Goal: Task Accomplishment & Management: Use online tool/utility

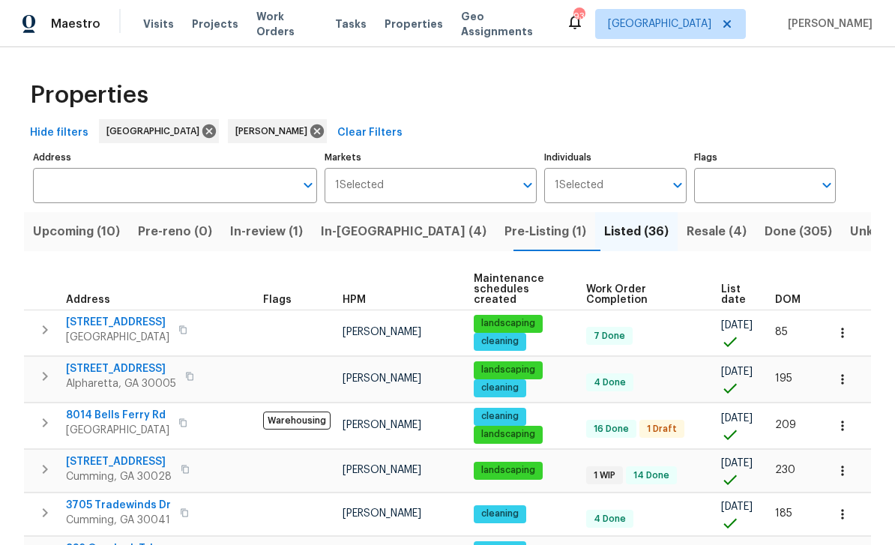
scroll to position [310, 0]
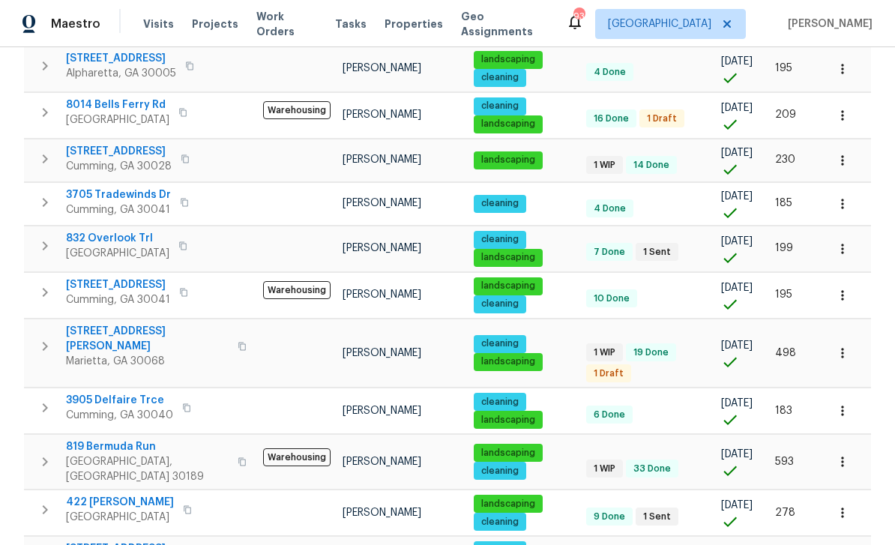
click at [94, 324] on span "51 Holt Rd NE" at bounding box center [147, 339] width 163 height 30
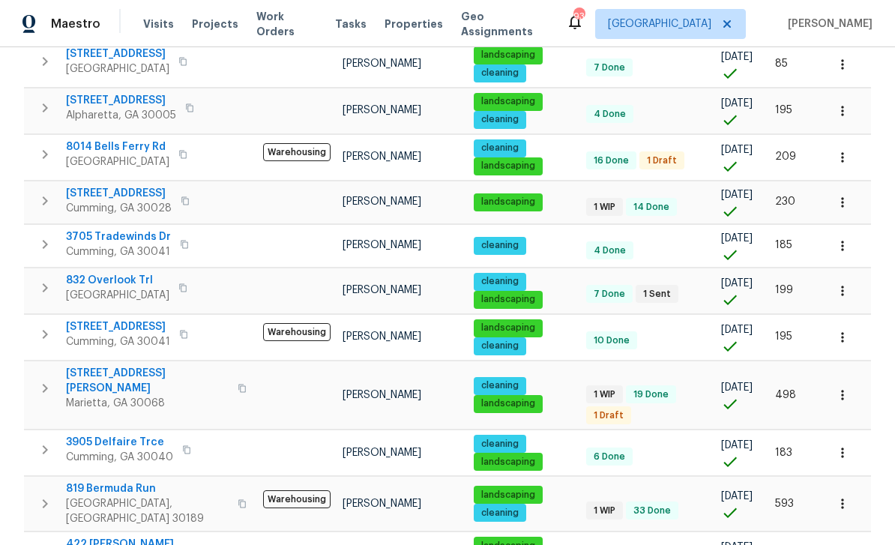
scroll to position [256, 0]
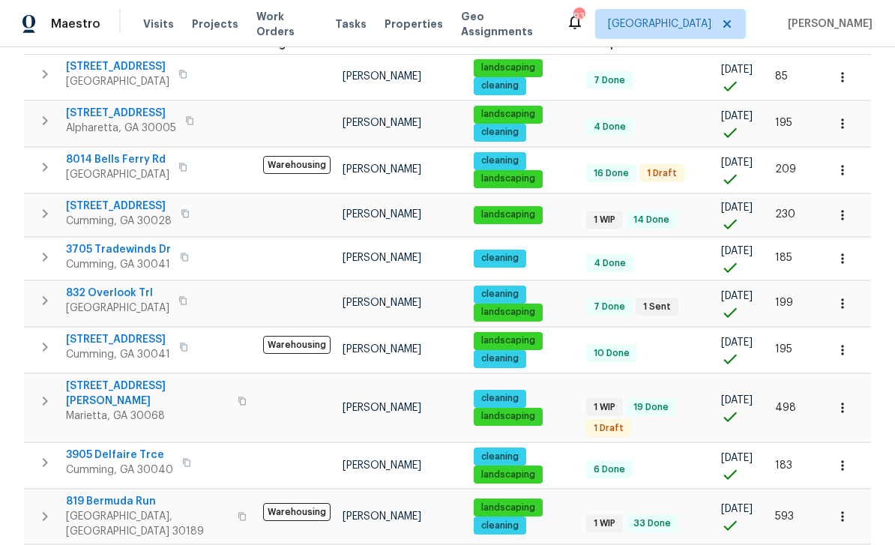
click at [107, 153] on span "8014 Bells Ferry Rd" at bounding box center [117, 159] width 103 height 15
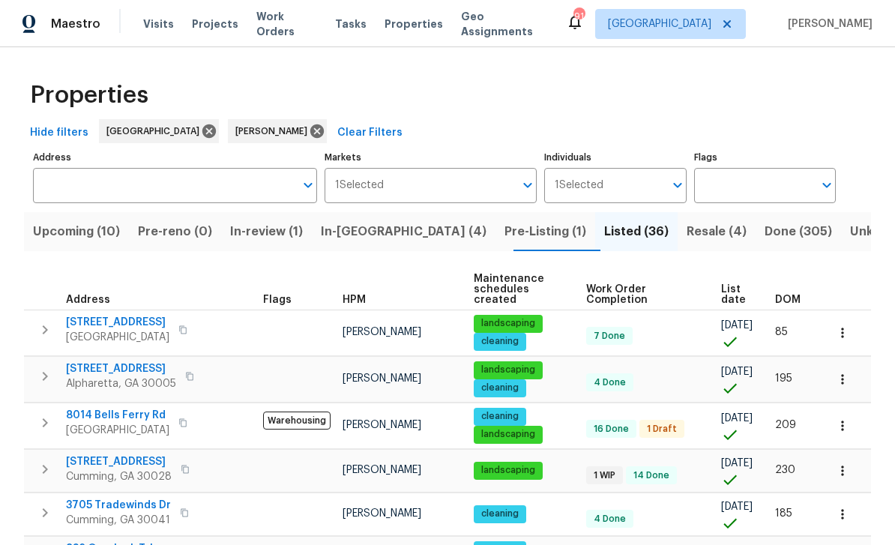
scroll to position [0, 0]
click at [80, 221] on span "Upcoming (10)" at bounding box center [76, 231] width 87 height 21
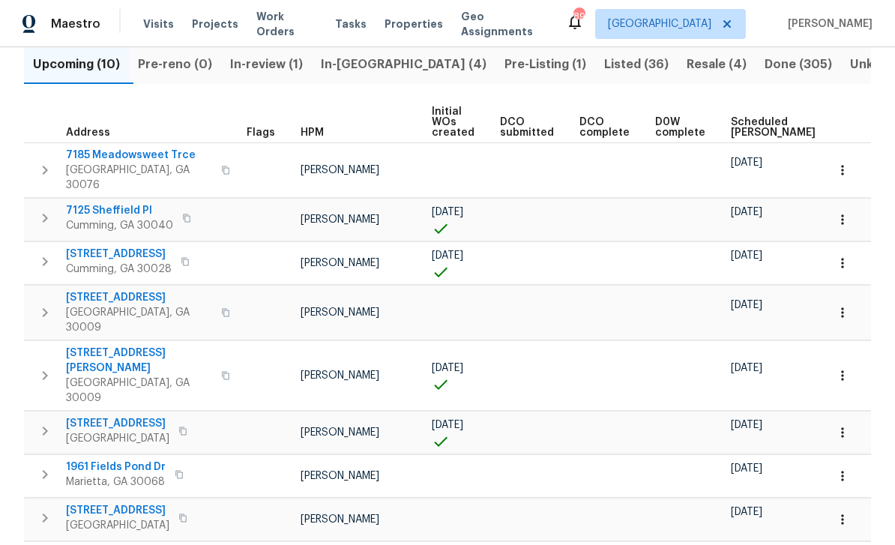
scroll to position [163, 0]
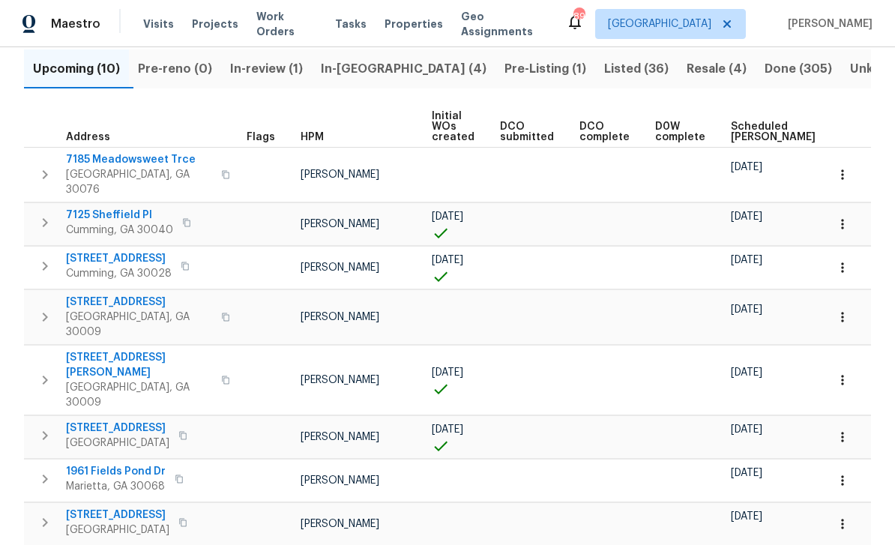
click at [743, 132] on span "Scheduled COE" at bounding box center [773, 131] width 85 height 21
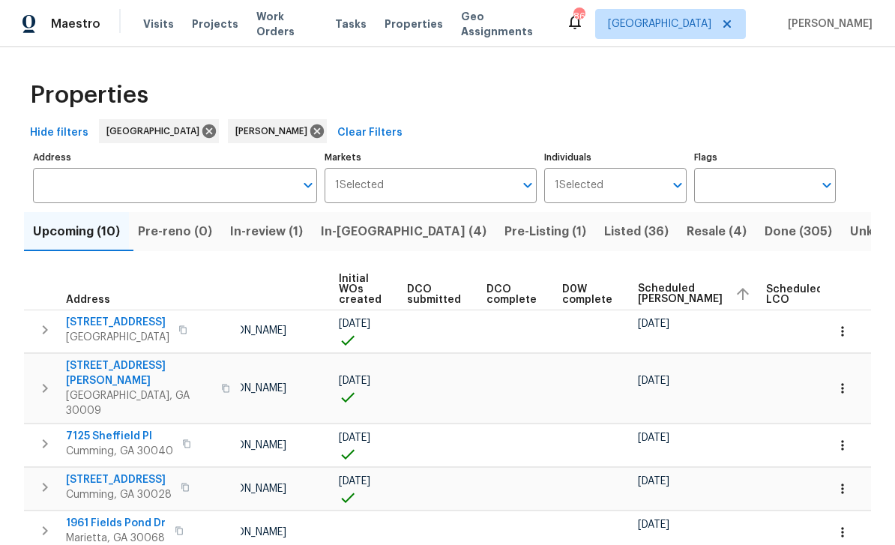
click at [369, 235] on span "In-reno (4)" at bounding box center [404, 231] width 166 height 21
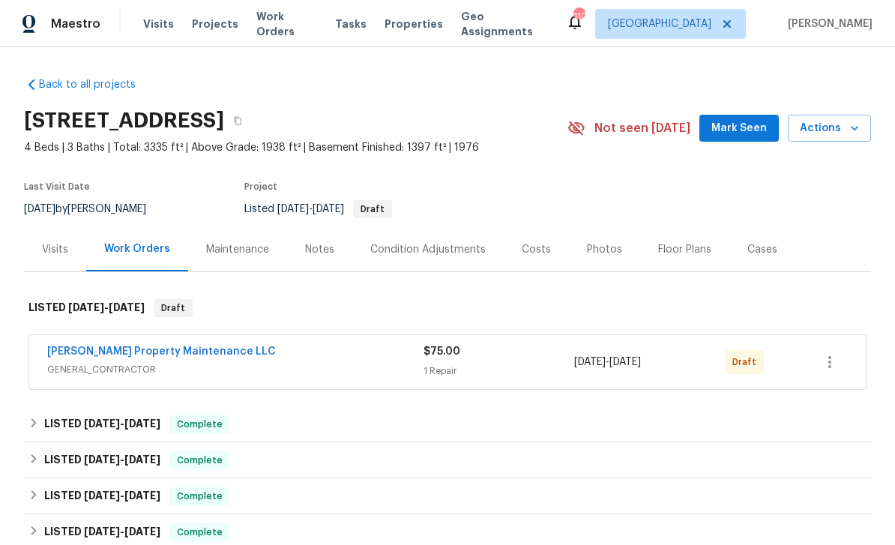
click at [108, 346] on link "[PERSON_NAME] Property Maintenance LLC" at bounding box center [161, 351] width 229 height 10
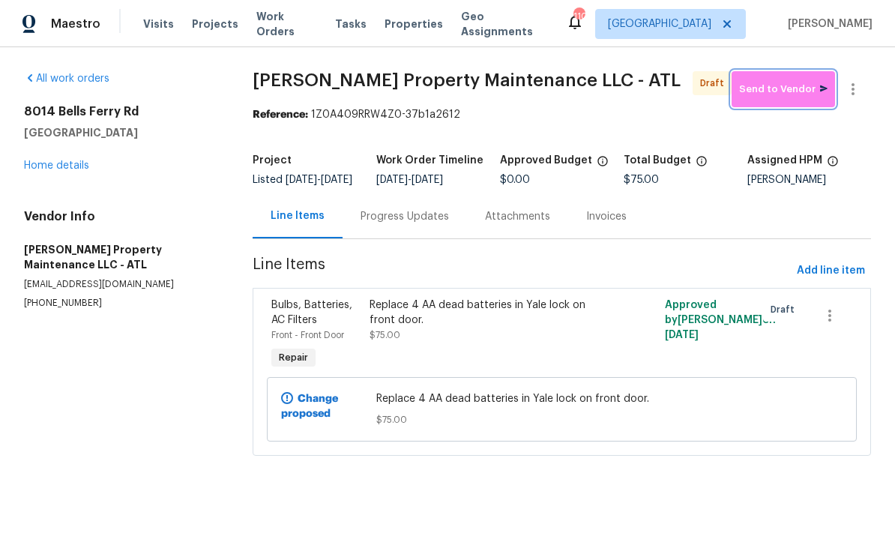
click at [774, 92] on span "Send to Vendor" at bounding box center [783, 89] width 88 height 17
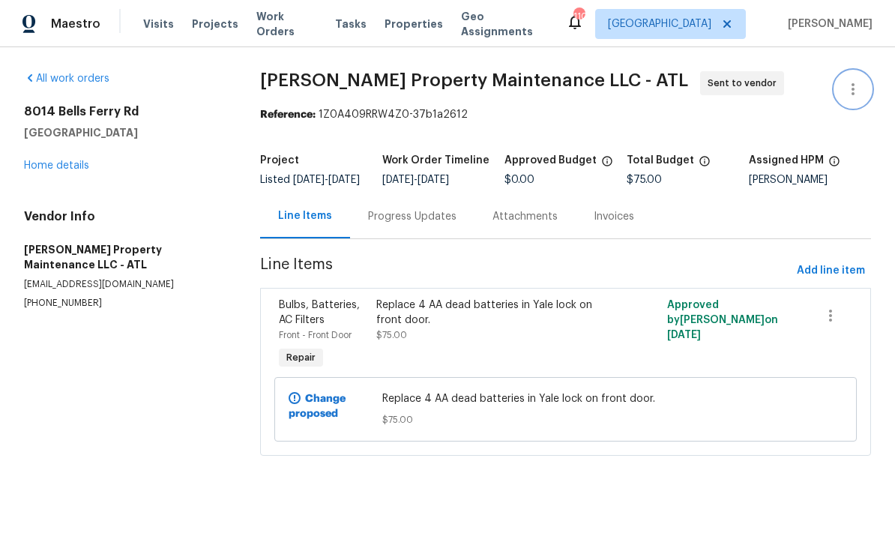
click at [856, 84] on icon "button" at bounding box center [853, 89] width 18 height 18
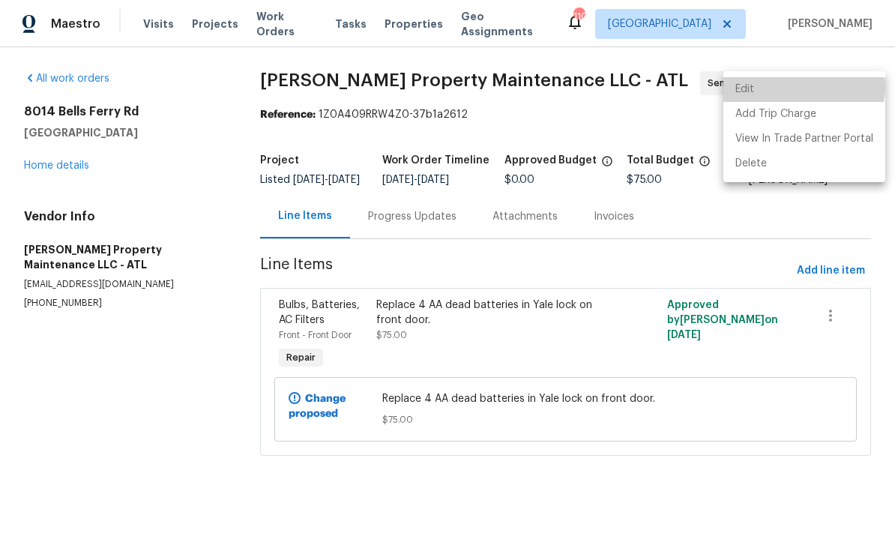
click at [802, 87] on li "Edit" at bounding box center [804, 89] width 162 height 25
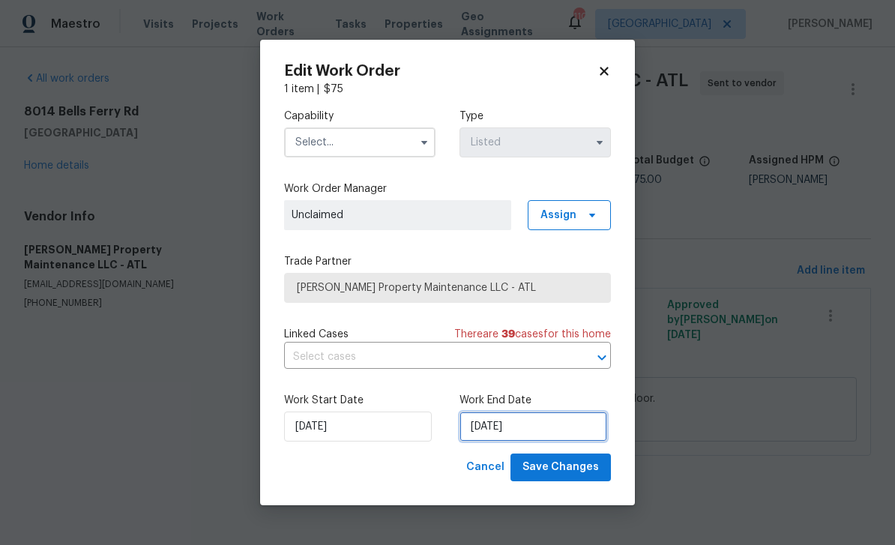
click at [569, 428] on input "9/23/2025" at bounding box center [533, 426] width 148 height 30
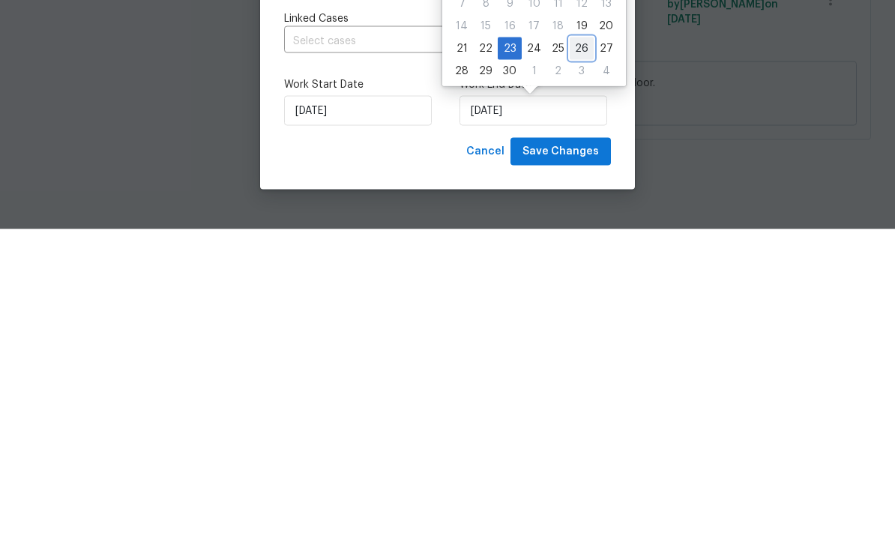
click at [573, 354] on div "26" at bounding box center [581, 364] width 24 height 21
type input "9/26/2025"
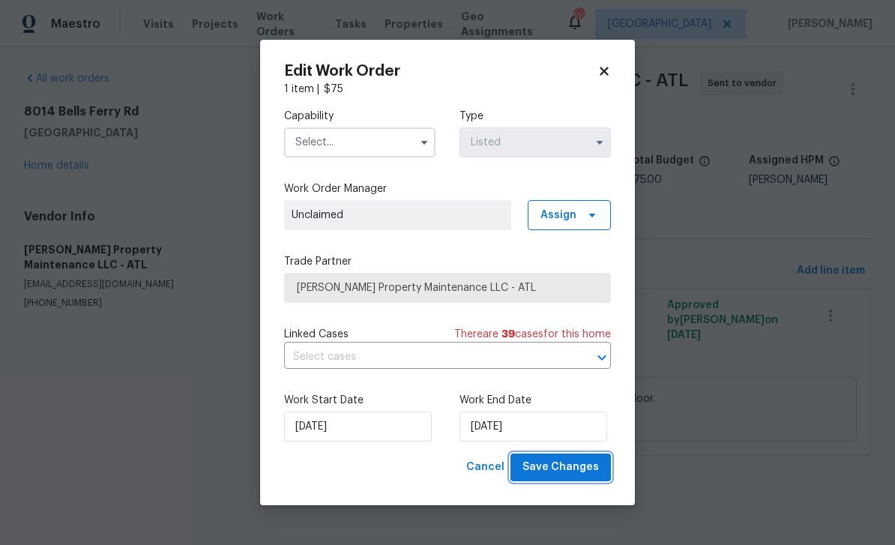
click at [575, 471] on span "Save Changes" at bounding box center [560, 467] width 76 height 19
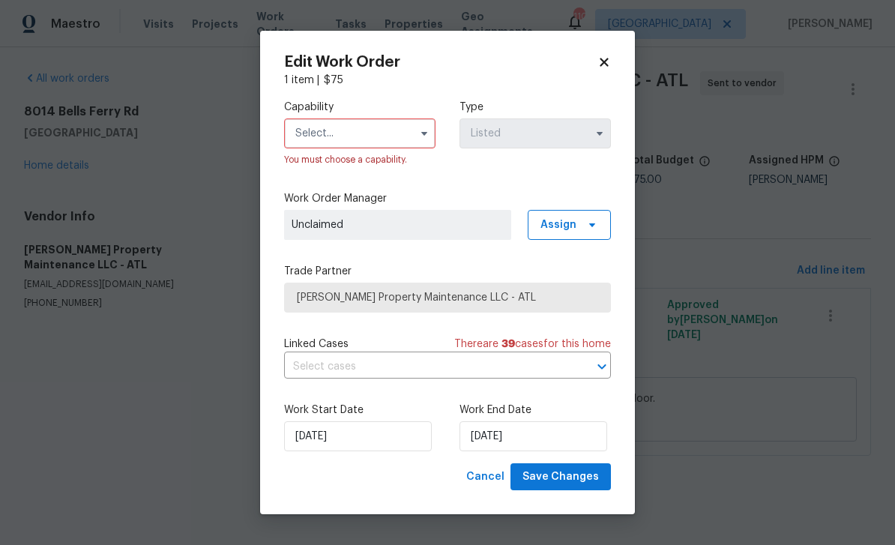
click at [330, 121] on input "text" at bounding box center [359, 133] width 151 height 30
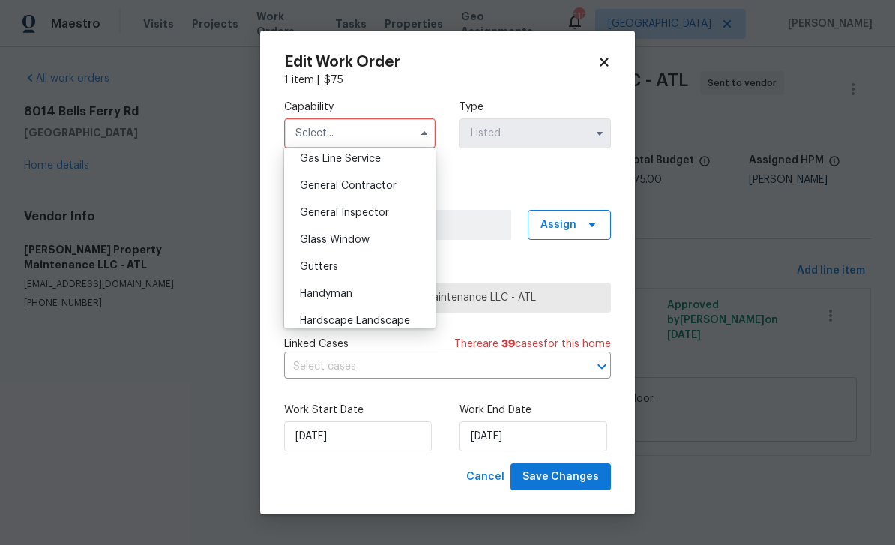
scroll to position [696, 0]
click at [309, 186] on span "General Contractor" at bounding box center [348, 185] width 97 height 10
type input "General Contractor"
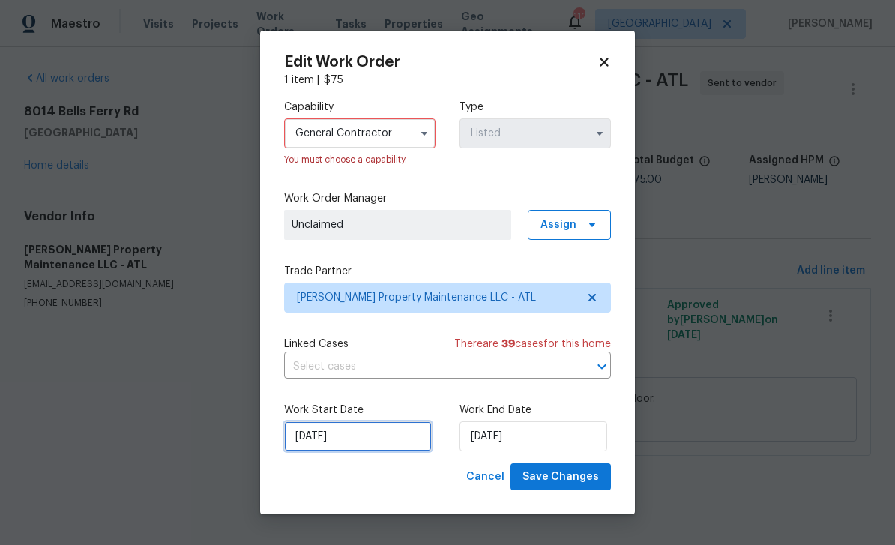
click at [315, 439] on input "9/19/2025" at bounding box center [358, 436] width 148 height 30
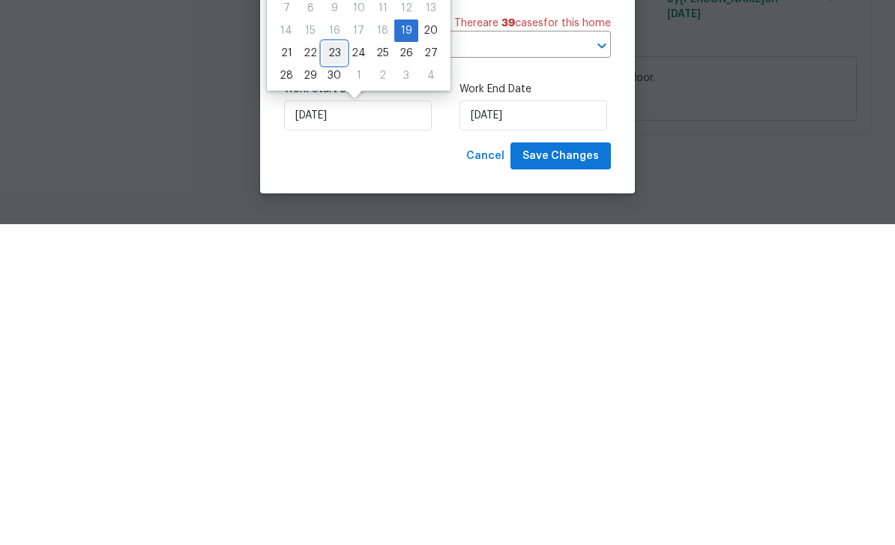
click at [333, 363] on div "23" at bounding box center [334, 373] width 24 height 21
type input "9/23/2025"
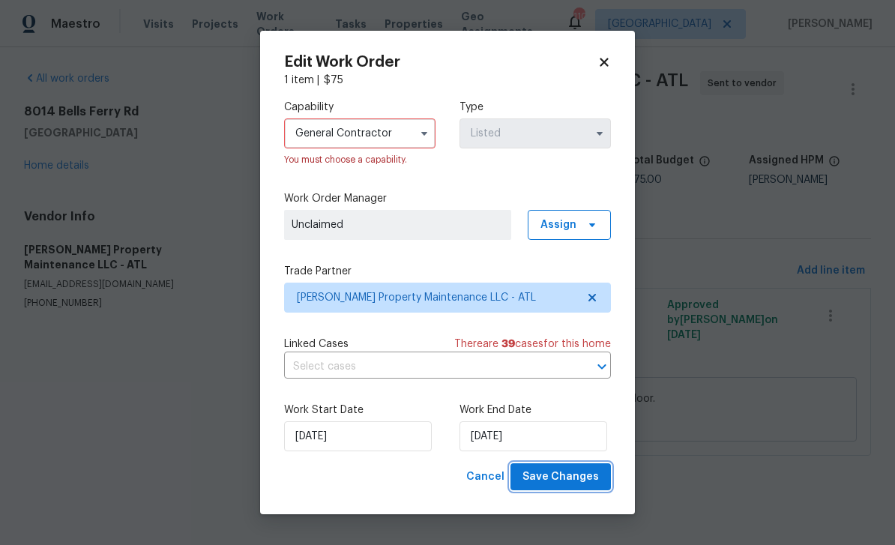
click at [588, 477] on span "Save Changes" at bounding box center [560, 477] width 76 height 19
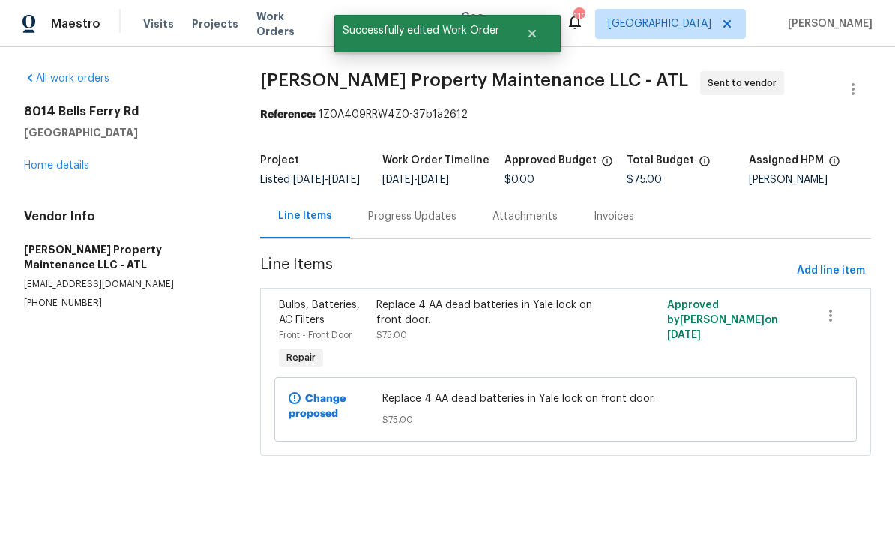
click at [59, 167] on link "Home details" at bounding box center [56, 165] width 65 height 10
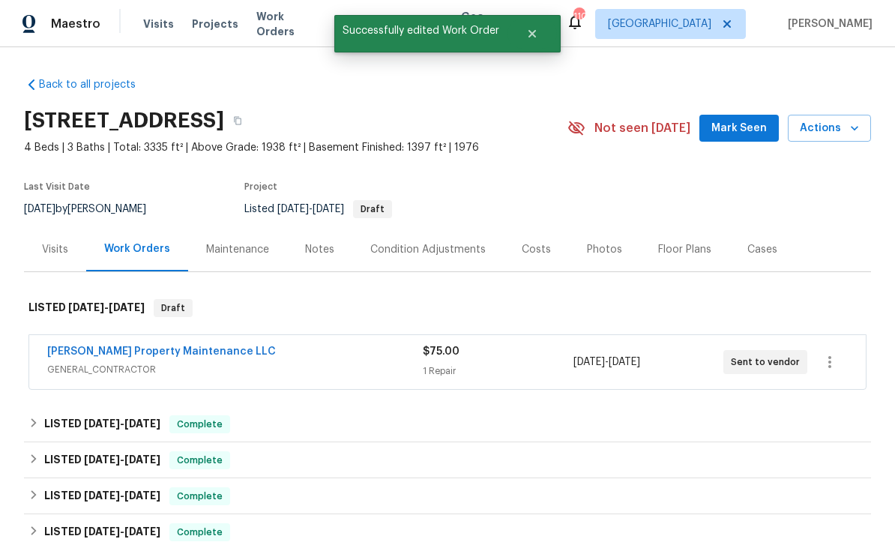
click at [754, 133] on span "Mark Seen" at bounding box center [738, 128] width 55 height 19
